Goal: Information Seeking & Learning: Learn about a topic

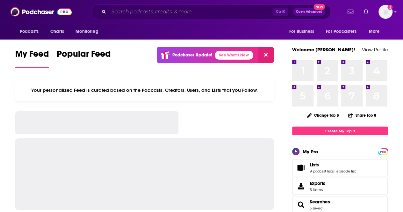
click at [158, 14] on input "Search podcasts, credits, & more..." at bounding box center [191, 12] width 164 height 10
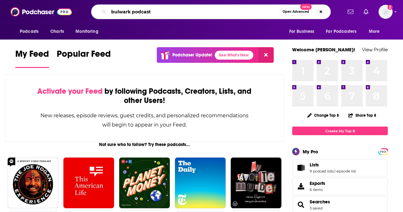
type input "bulwark podcast"
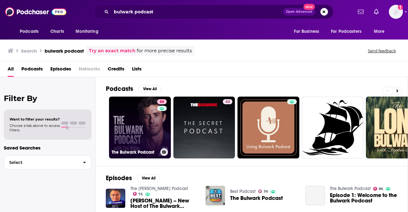
click at [142, 131] on link "86 The Bulwark Podcast" at bounding box center [140, 128] width 62 height 62
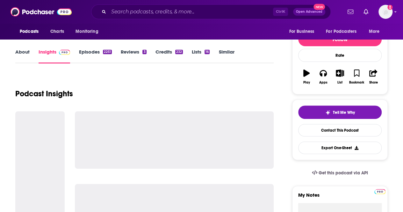
scroll to position [96, 0]
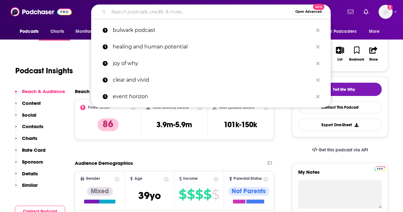
click at [165, 10] on input "Search podcasts, credits, & more..." at bounding box center [201, 12] width 184 height 10
